Goal: Task Accomplishment & Management: Manage account settings

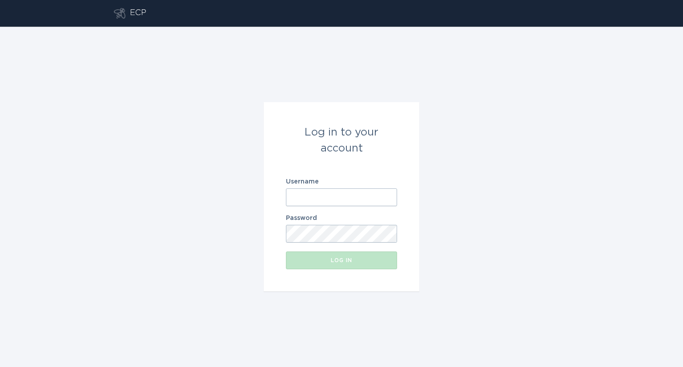
click at [355, 195] on input "Username" at bounding box center [341, 198] width 111 height 18
type input "d"
paste input "[EMAIL_ADDRESS][DOMAIN_NAME]"
type input "[EMAIL_ADDRESS][DOMAIN_NAME]"
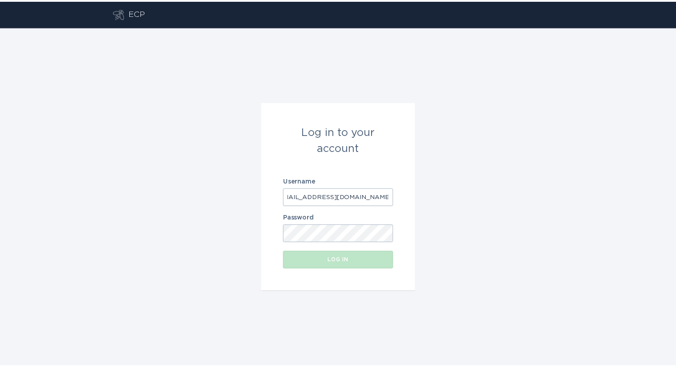
scroll to position [0, 0]
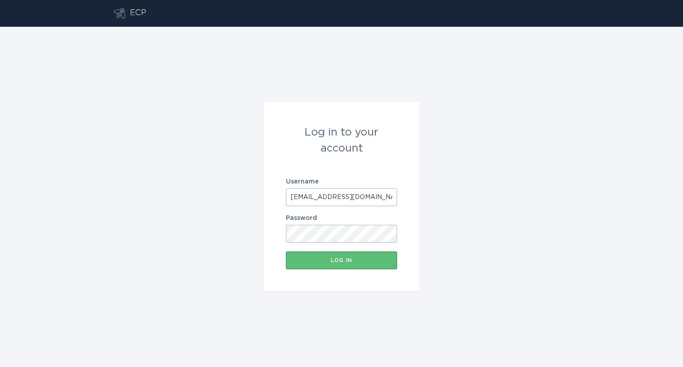
click at [286, 252] on button "Log in" at bounding box center [341, 261] width 111 height 18
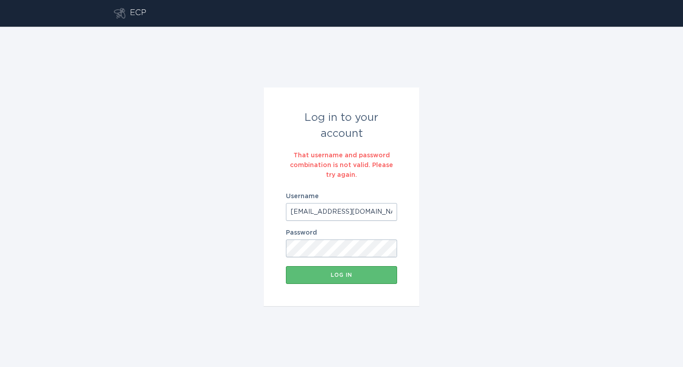
click at [286, 266] on button "Log in" at bounding box center [341, 275] width 111 height 18
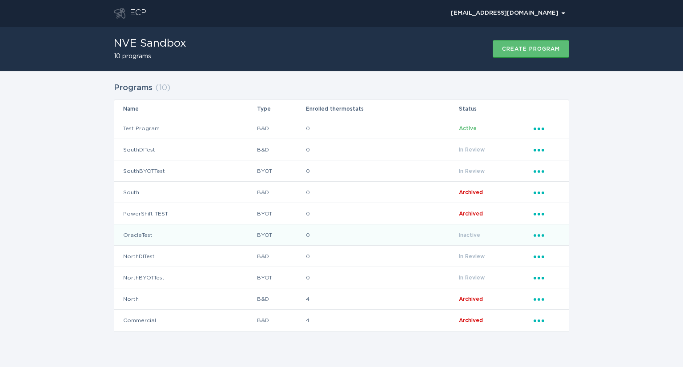
click at [134, 234] on td "OracleTest" at bounding box center [185, 235] width 142 height 21
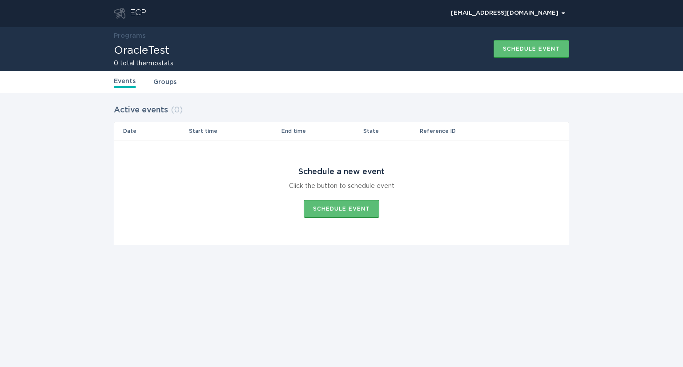
click at [139, 6] on header "ECP [EMAIL_ADDRESS][DOMAIN_NAME] Chevron" at bounding box center [341, 13] width 455 height 27
click at [140, 12] on div "ECP" at bounding box center [138, 13] width 16 height 11
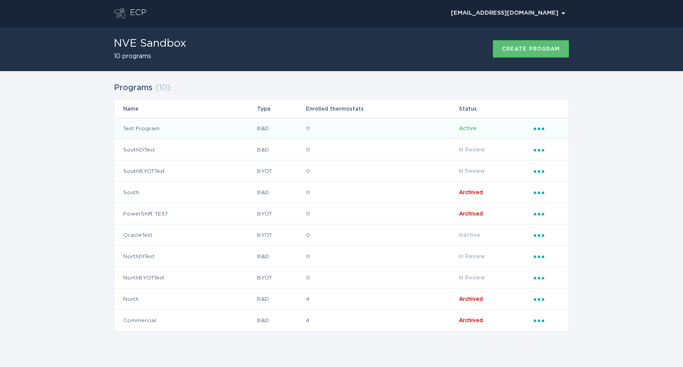
click at [133, 126] on td "Test Program" at bounding box center [185, 128] width 142 height 21
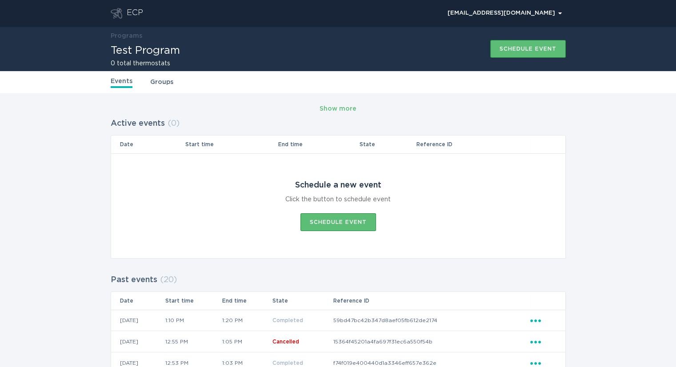
click at [165, 81] on link "Groups" at bounding box center [161, 82] width 23 height 10
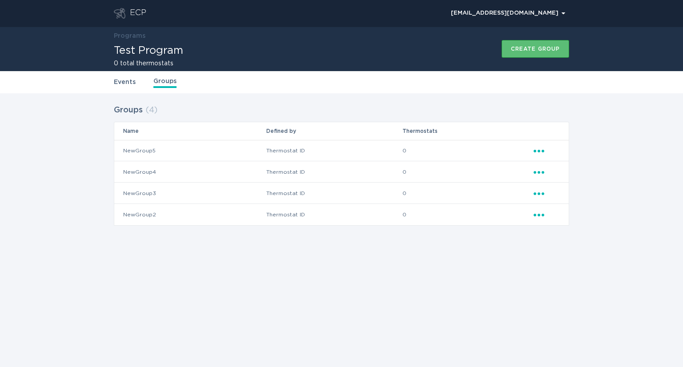
click at [127, 82] on link "Events" at bounding box center [125, 82] width 22 height 10
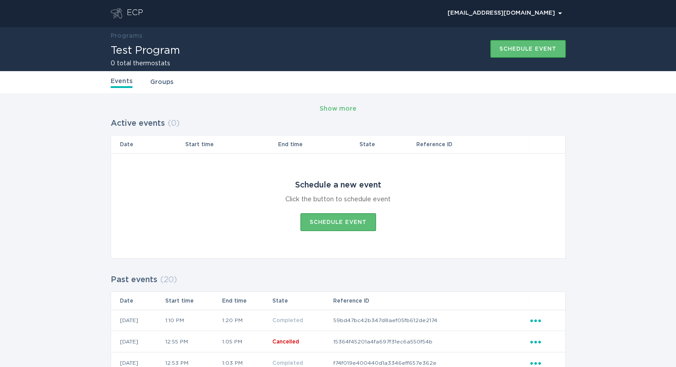
click at [132, 20] on header "ECP [EMAIL_ADDRESS][DOMAIN_NAME] Chevron" at bounding box center [338, 13] width 455 height 27
click at [132, 18] on div "ECP" at bounding box center [135, 13] width 16 height 11
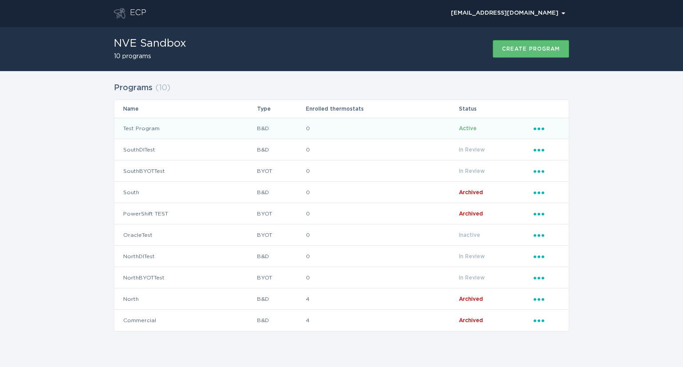
click at [139, 130] on td "Test Program" at bounding box center [185, 128] width 142 height 21
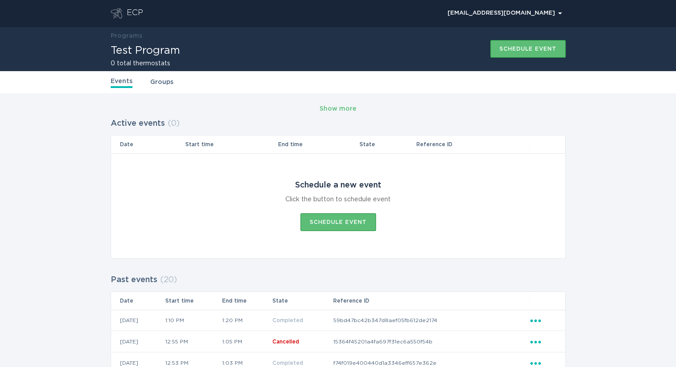
click at [162, 86] on link "Groups" at bounding box center [161, 82] width 23 height 10
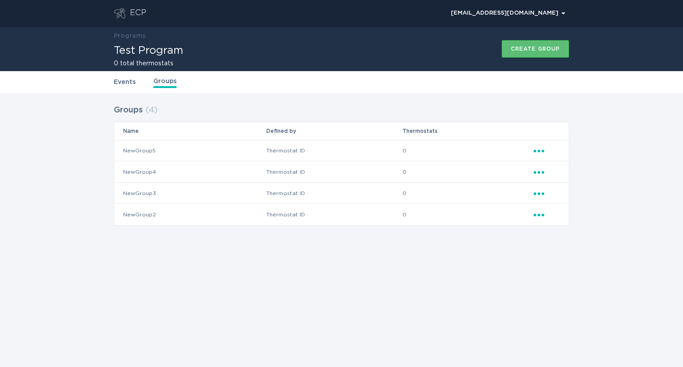
click at [540, 153] on icon "Ellipsis" at bounding box center [540, 150] width 12 height 8
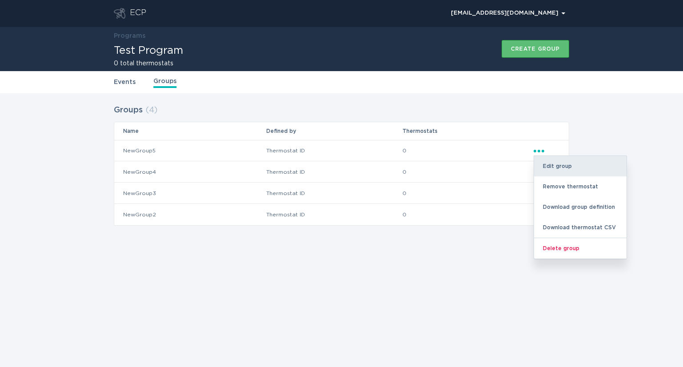
click at [567, 161] on div "Edit group" at bounding box center [580, 166] width 92 height 20
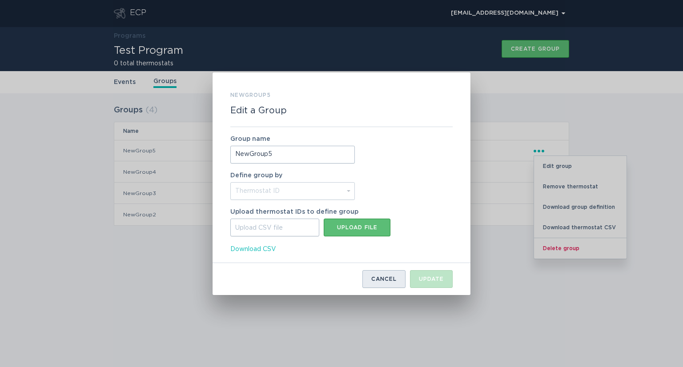
click at [379, 285] on button "Cancel" at bounding box center [383, 279] width 43 height 18
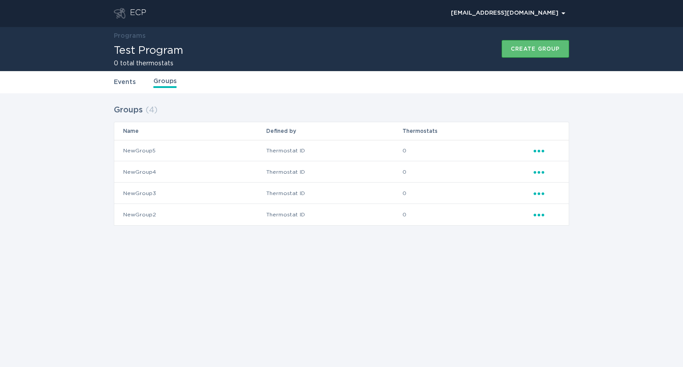
click at [580, 231] on div "Groups ( 4 ) Name Defined by Thermostats NewGroup5 Thermostat ID 0 Ellipsis New…" at bounding box center [341, 170] width 683 height 155
click at [137, 13] on div "ECP" at bounding box center [138, 13] width 16 height 11
